Goal: Transaction & Acquisition: Purchase product/service

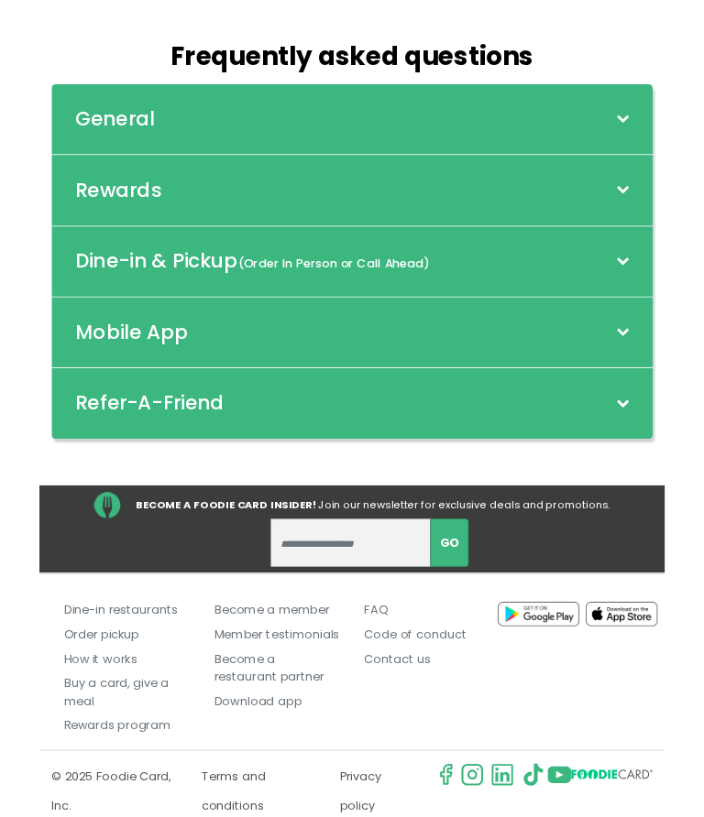
scroll to position [173, 0]
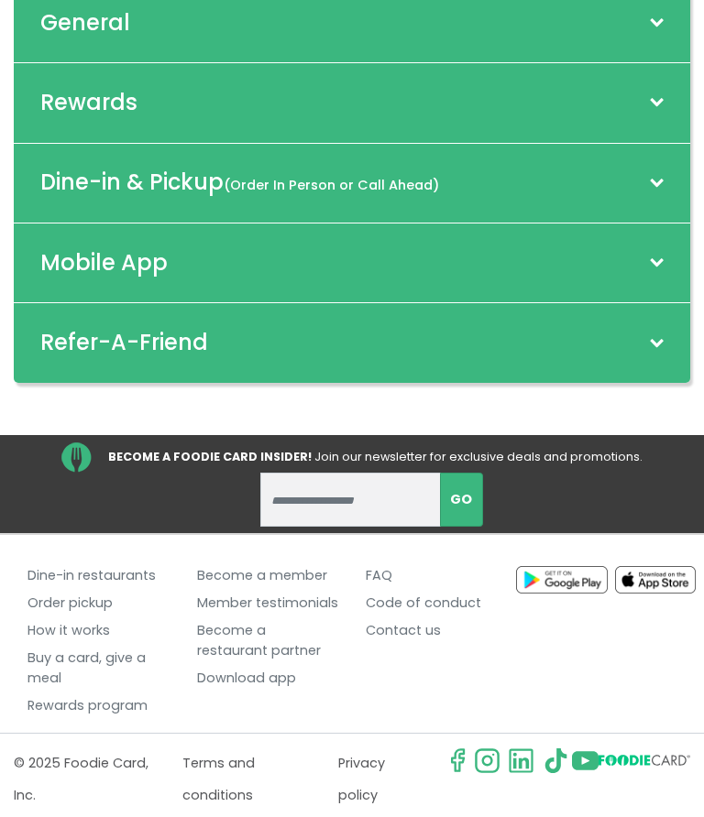
click at [663, 13] on div "General" at bounding box center [352, 24] width 676 height 80
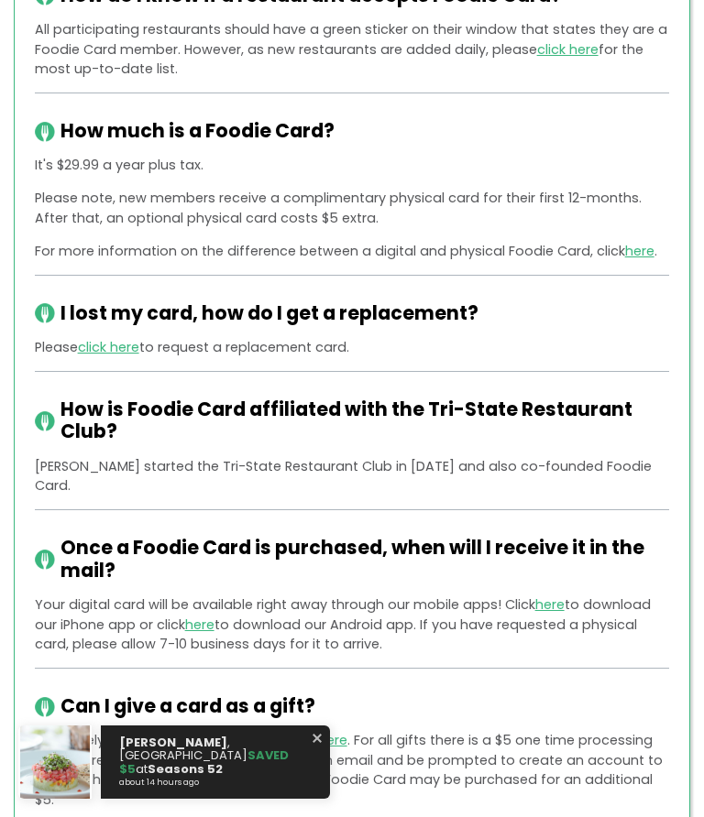
scroll to position [0, 0]
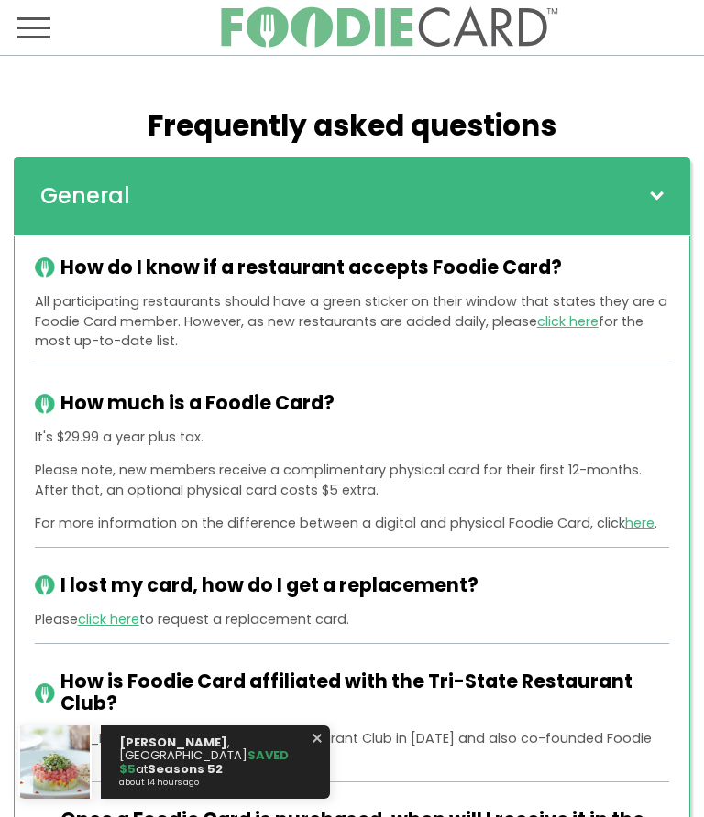
click at [49, 25] on span "Toggle navigation" at bounding box center [33, 27] width 33 height 22
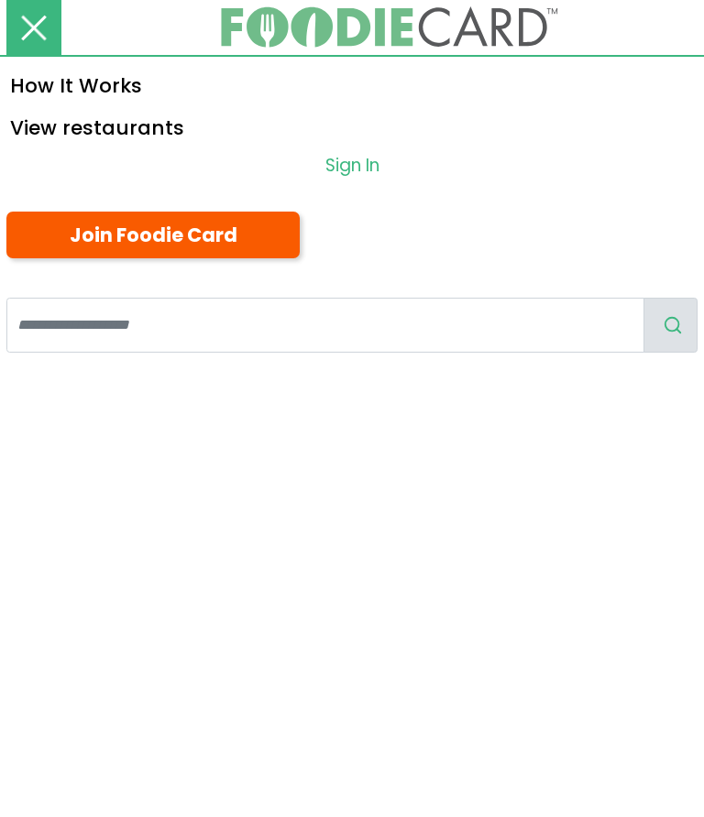
click at [231, 227] on link "Join Foodie Card" at bounding box center [152, 235] width 293 height 47
click at [53, 19] on button "Toggle navigation" at bounding box center [33, 27] width 55 height 55
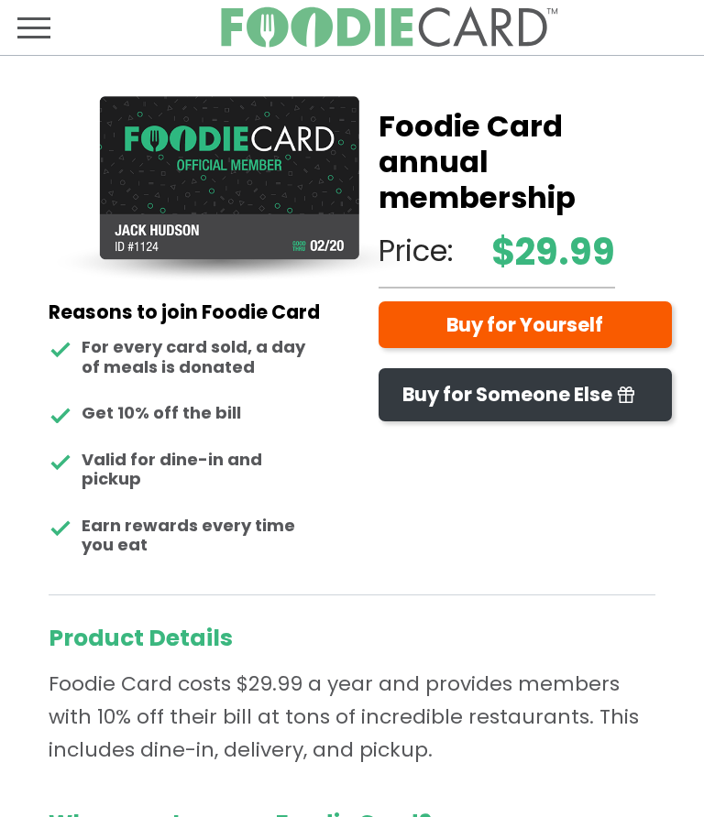
click at [580, 321] on link "Buy for Yourself" at bounding box center [524, 324] width 293 height 47
click at [41, 16] on span "Toggle navigation" at bounding box center [33, 27] width 33 height 22
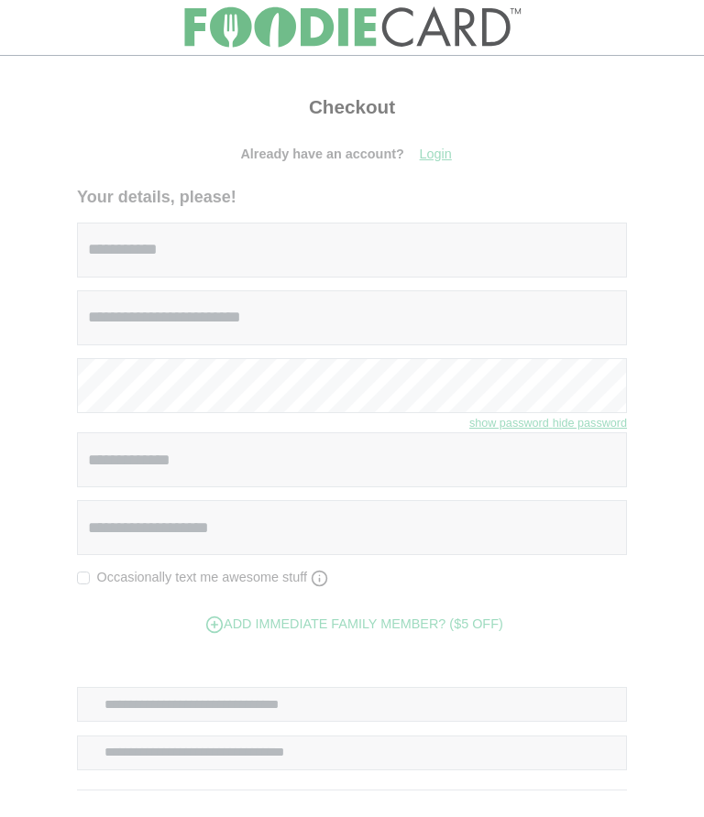
select select
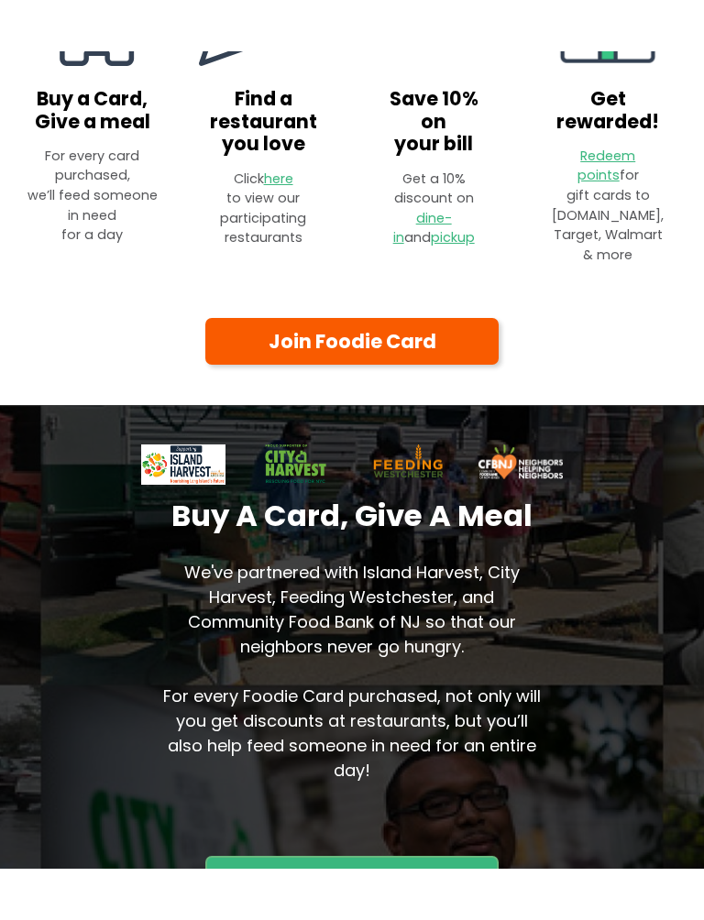
scroll to position [1177, 0]
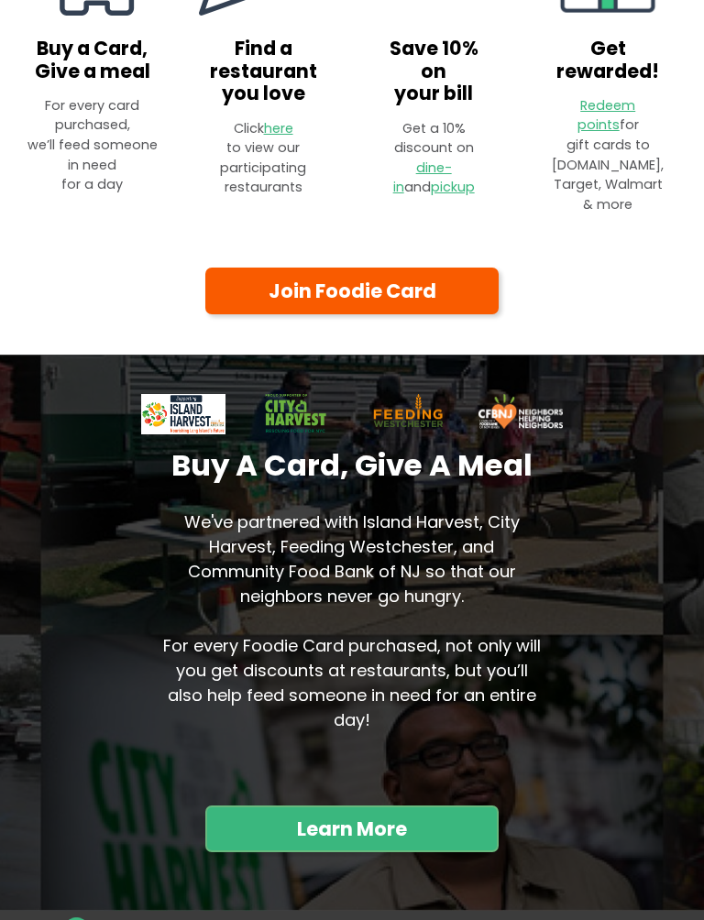
click at [429, 283] on link "Join Foodie Card" at bounding box center [351, 292] width 293 height 48
